Goal: Task Accomplishment & Management: Manage account settings

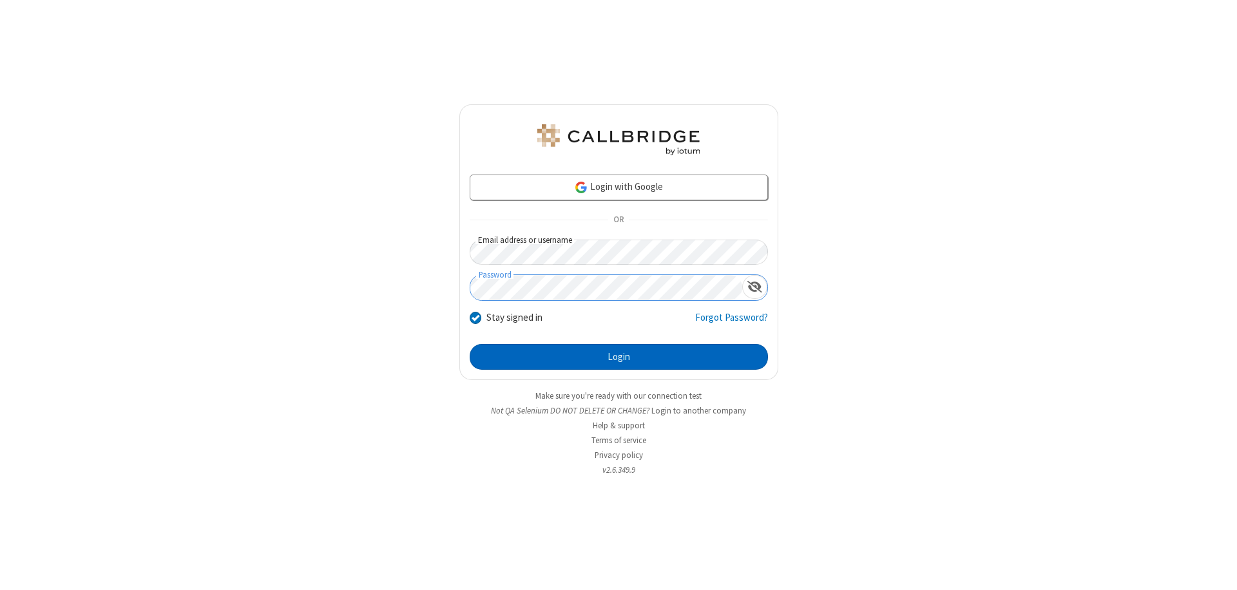
click at [619, 357] on button "Login" at bounding box center [619, 357] width 298 height 26
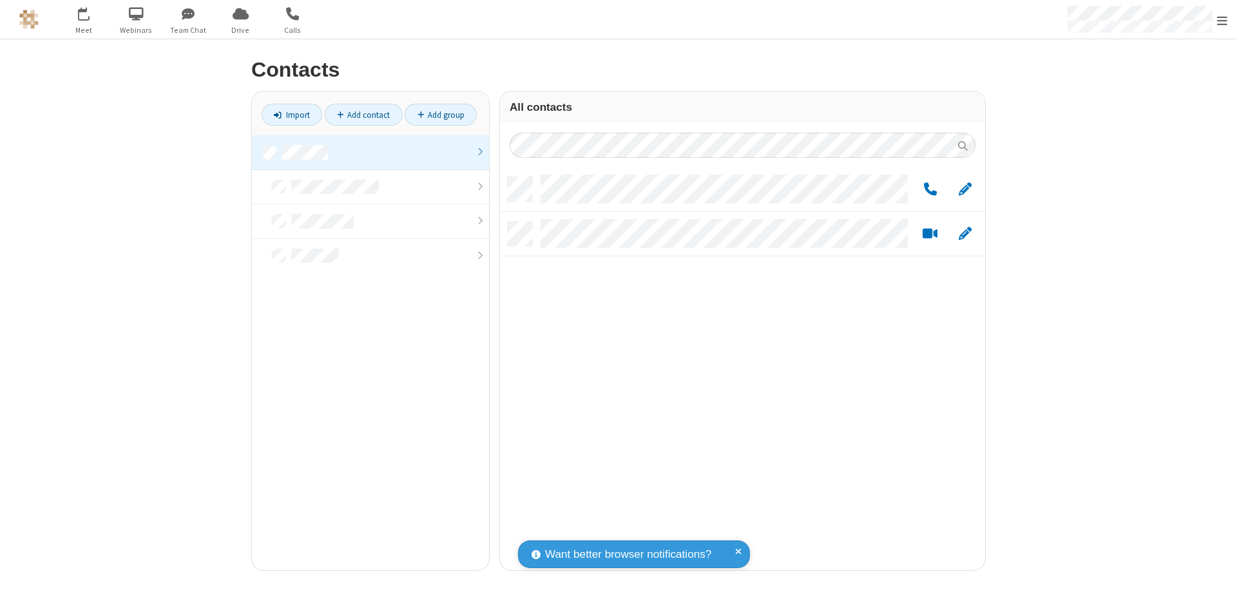
click at [371, 152] on link at bounding box center [370, 152] width 237 height 35
click at [965, 189] on span "Edit" at bounding box center [965, 190] width 13 height 16
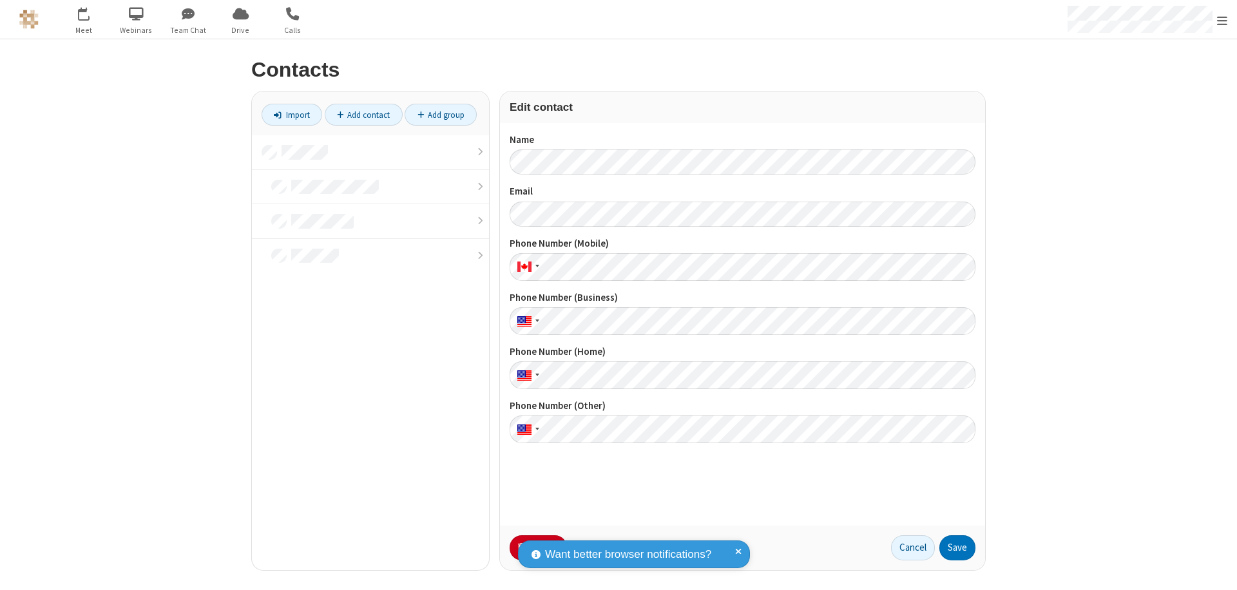
click at [0, 0] on button "No Thanks" at bounding box center [0, 0] width 0 height 0
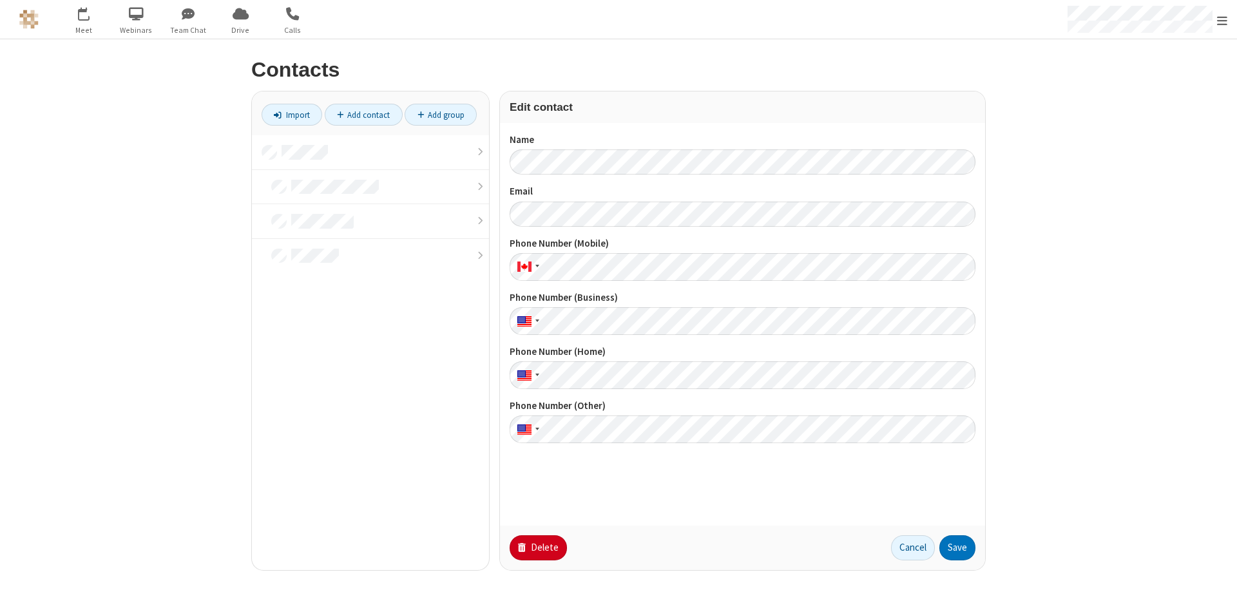
click at [537, 548] on button "Delete" at bounding box center [538, 549] width 57 height 26
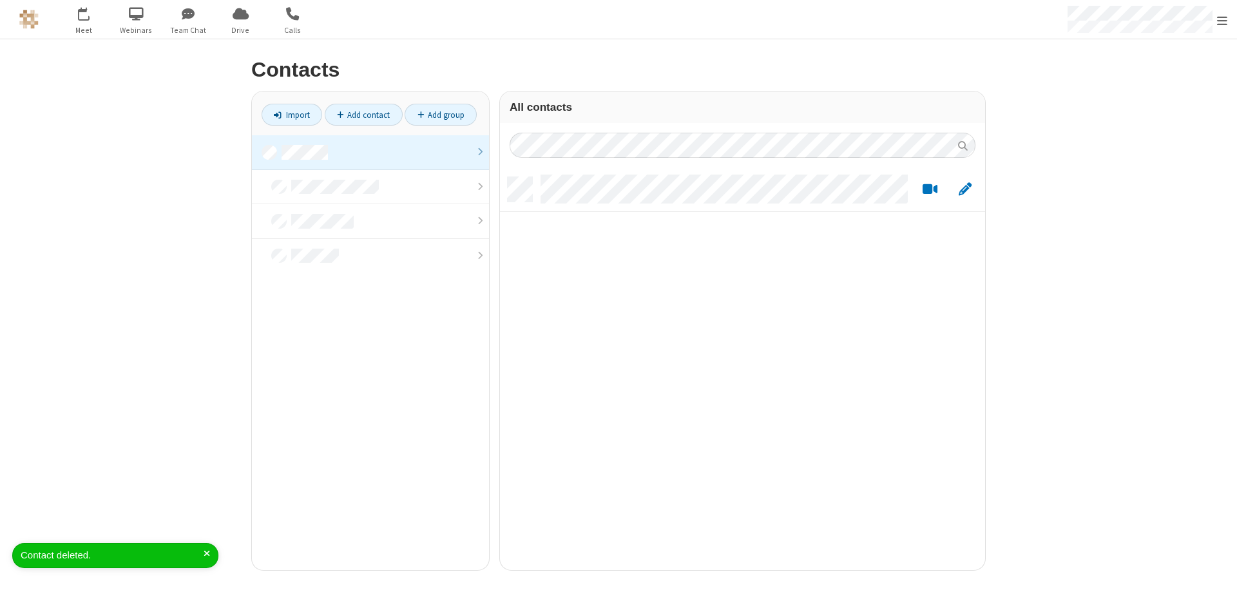
scroll to position [393, 476]
